Goal: Navigation & Orientation: Go to known website

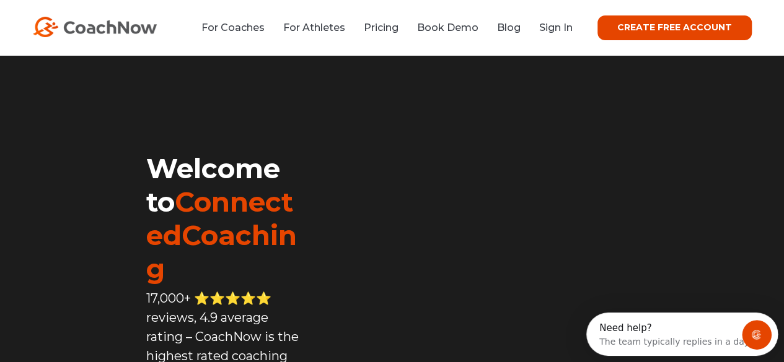
click at [569, 25] on link "Sign In" at bounding box center [555, 28] width 33 height 12
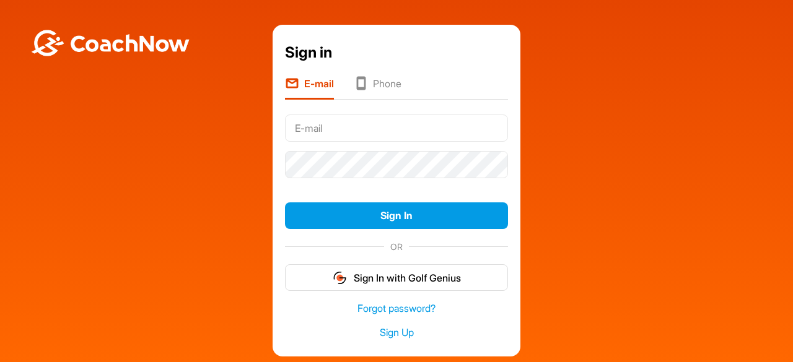
click at [333, 125] on input "text" at bounding box center [396, 128] width 223 height 27
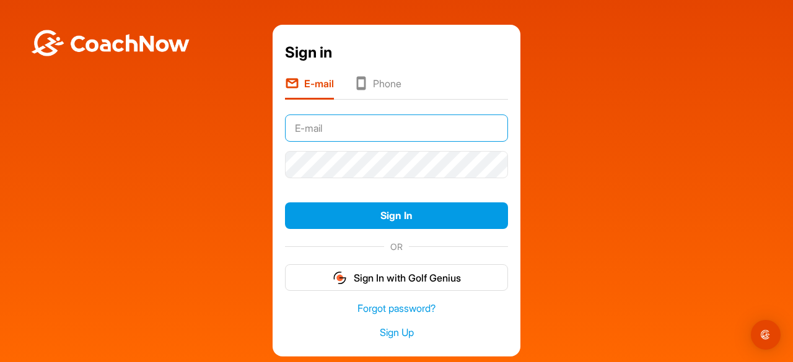
type input "[EMAIL_ADDRESS][DOMAIN_NAME]"
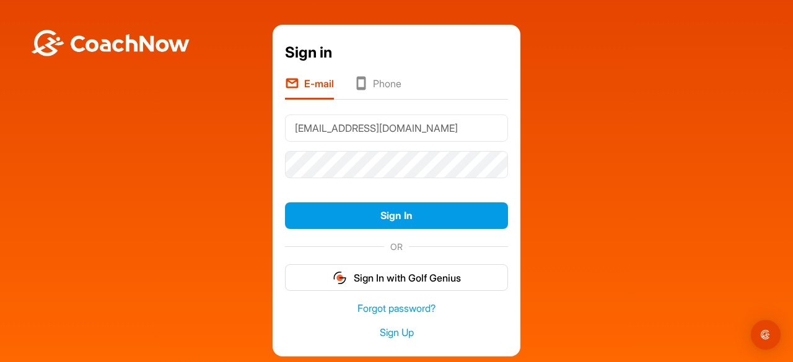
click at [285, 203] on button "Sign In" at bounding box center [396, 216] width 223 height 27
